Goal: Navigation & Orientation: Find specific page/section

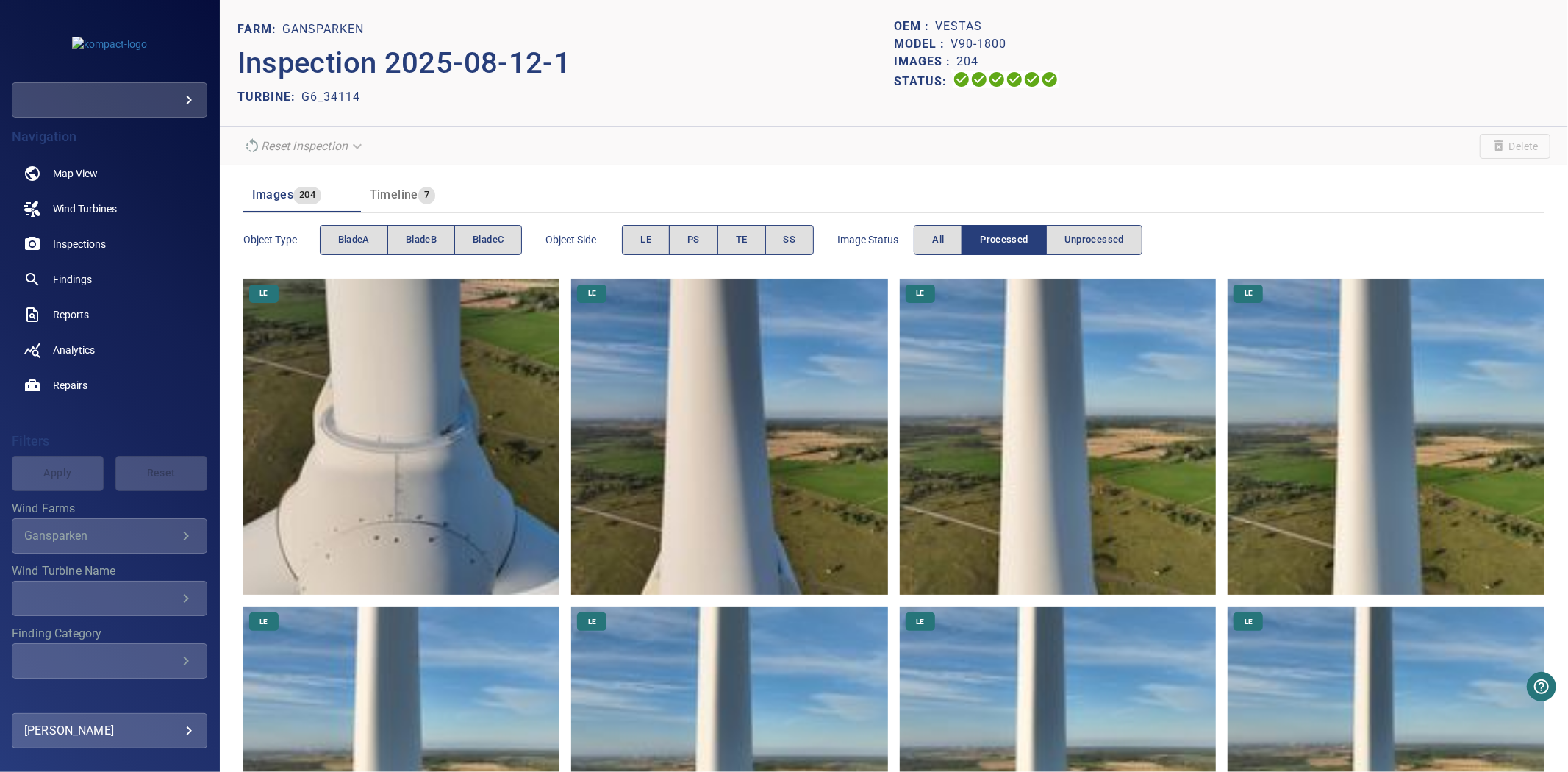
click at [416, 195] on span "Timeline" at bounding box center [394, 194] width 49 height 14
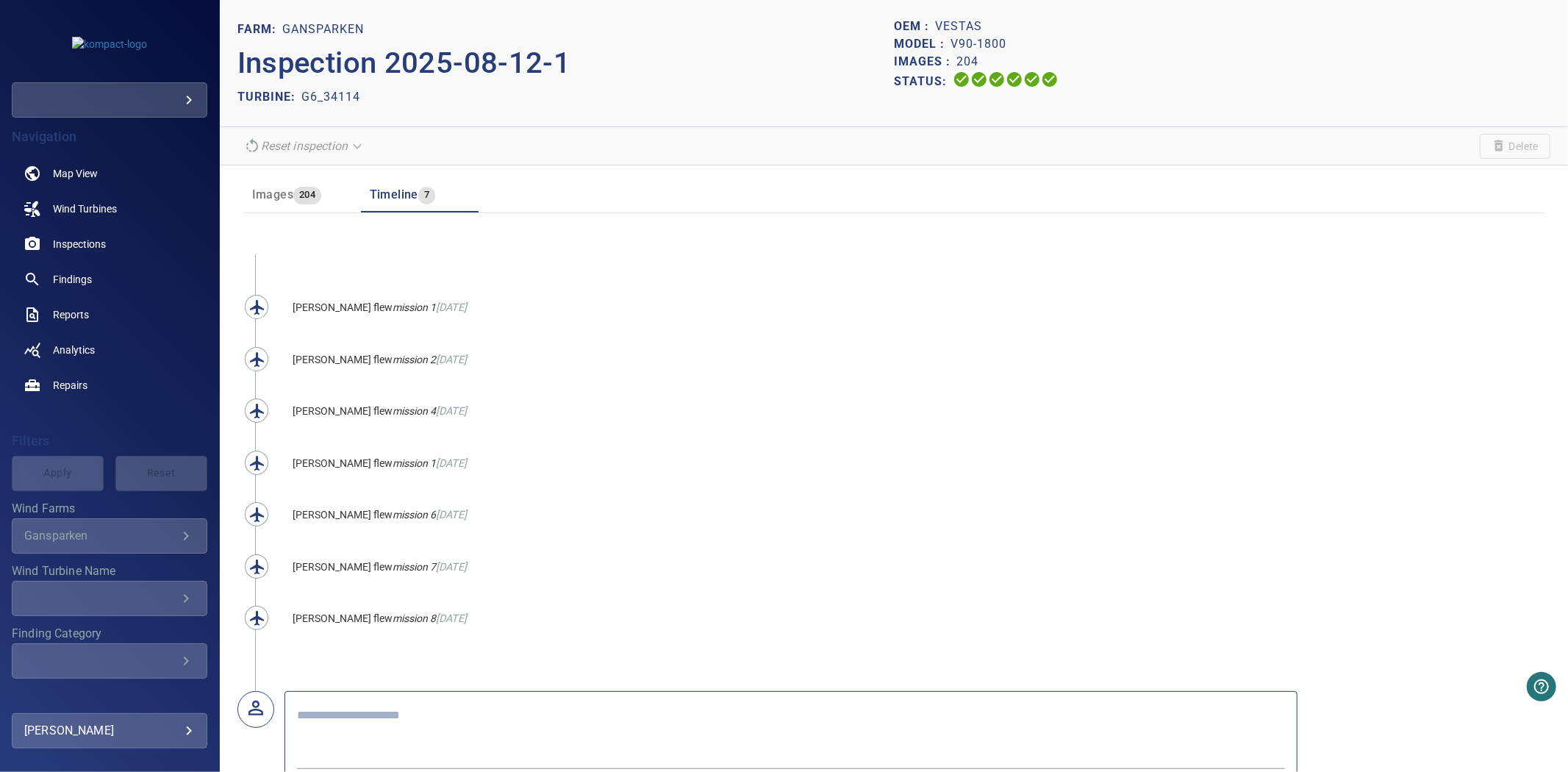
click at [294, 199] on span "204" at bounding box center [308, 196] width 28 height 17
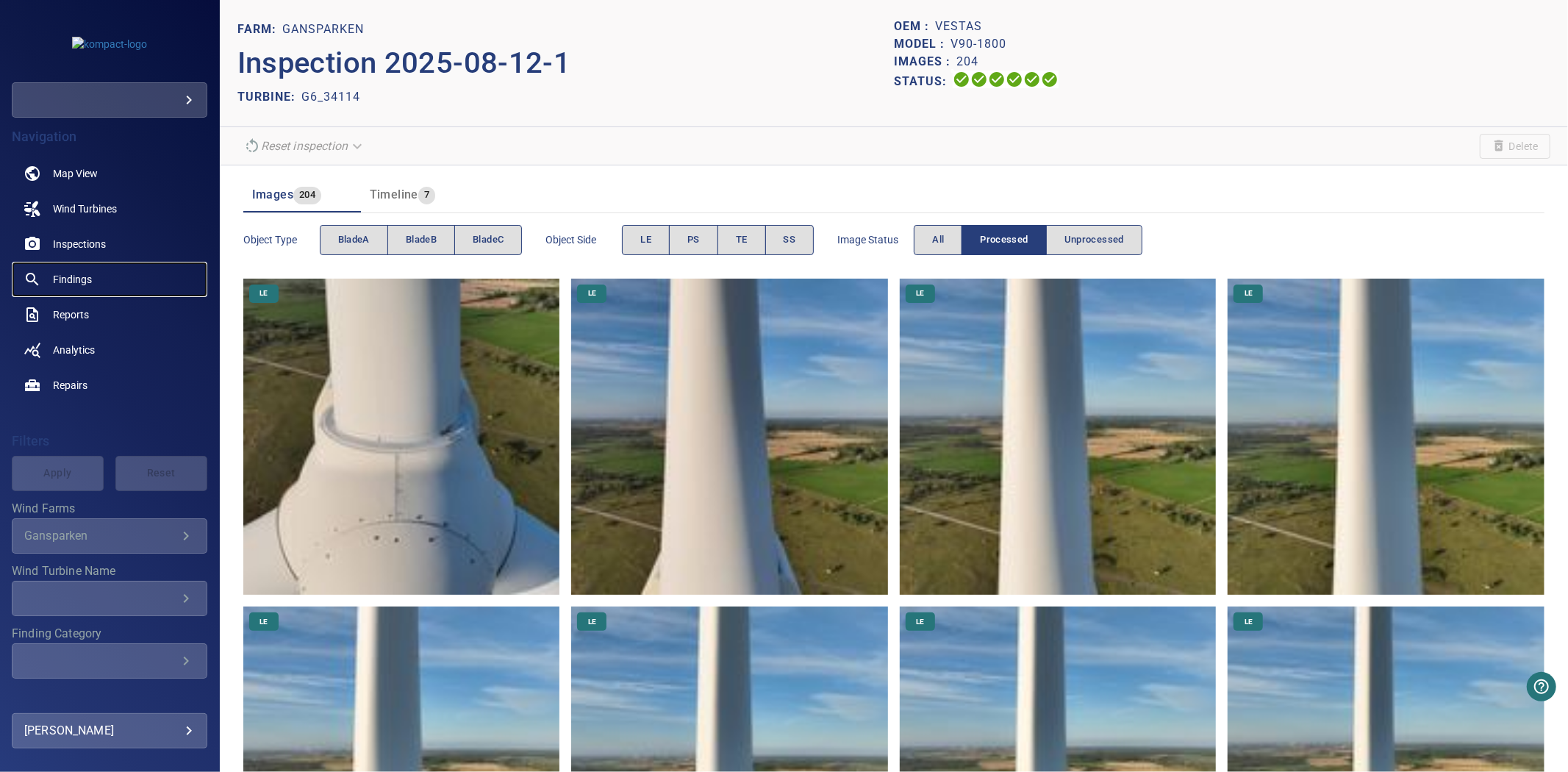
click at [59, 276] on span "Findings" at bounding box center [72, 279] width 39 height 15
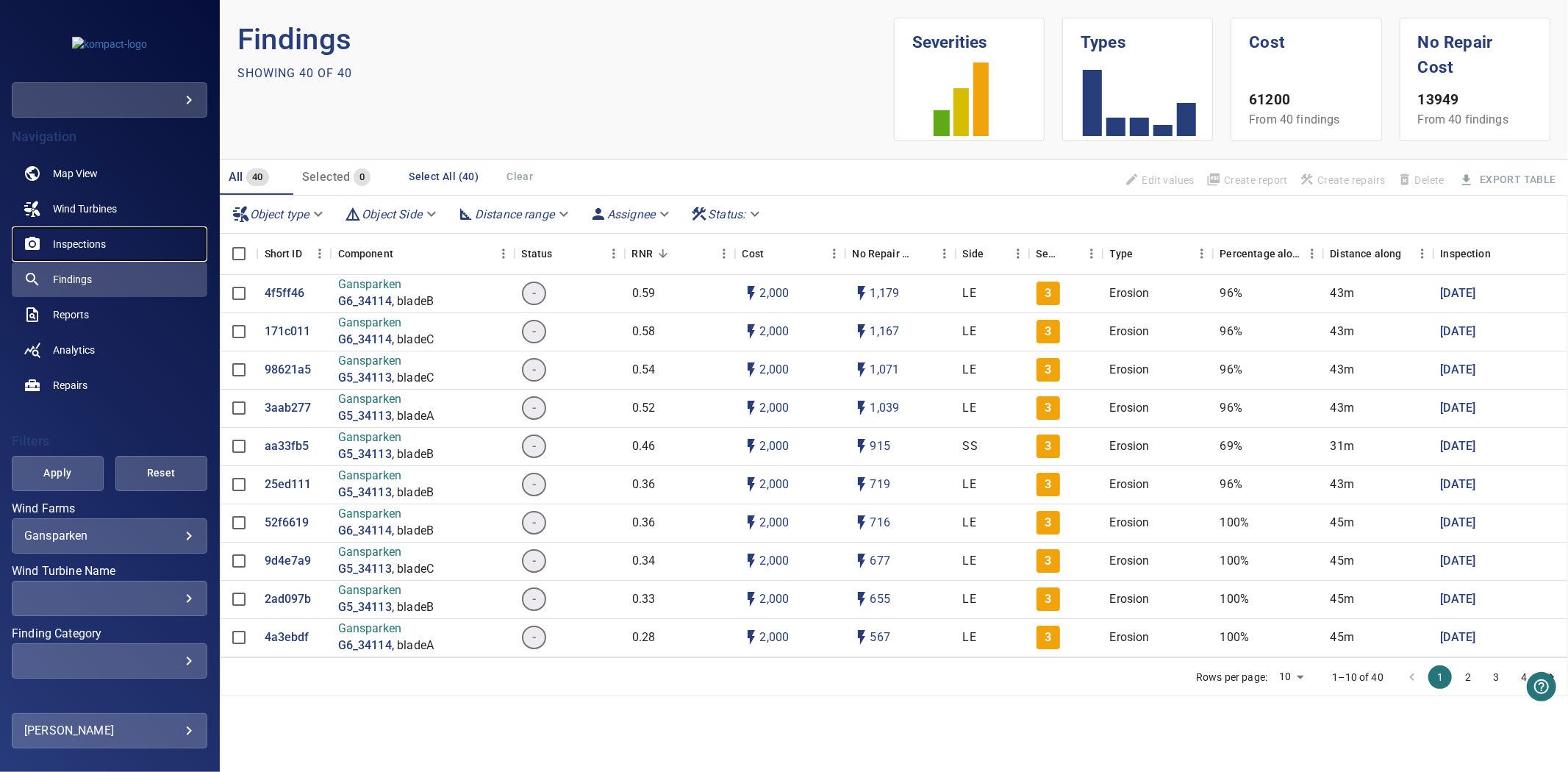
click at [72, 250] on span "Inspections" at bounding box center [79, 243] width 53 height 15
